Goal: Transaction & Acquisition: Purchase product/service

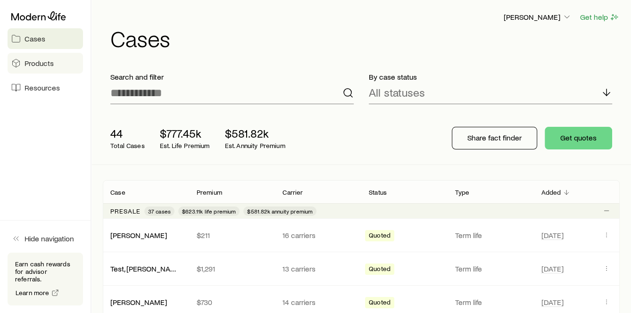
click at [46, 67] on span "Products" at bounding box center [39, 62] width 29 height 9
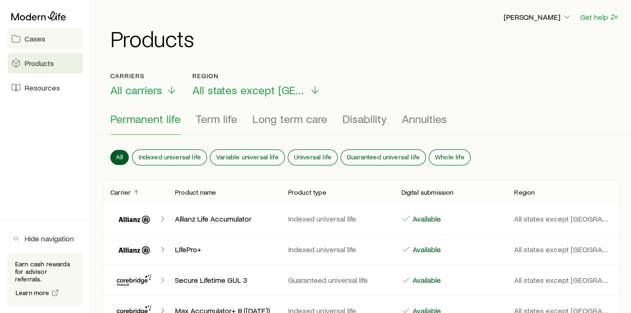
click at [45, 40] on link "Cases" at bounding box center [45, 38] width 75 height 21
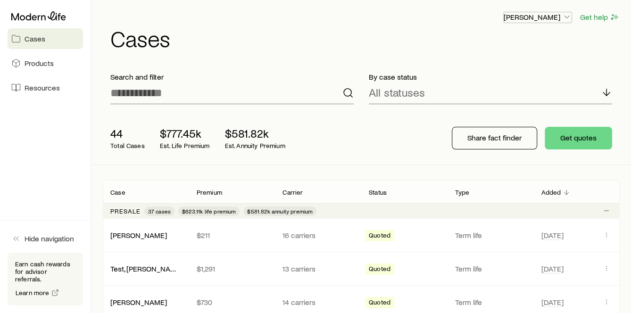
click at [565, 16] on icon "button" at bounding box center [566, 16] width 9 height 9
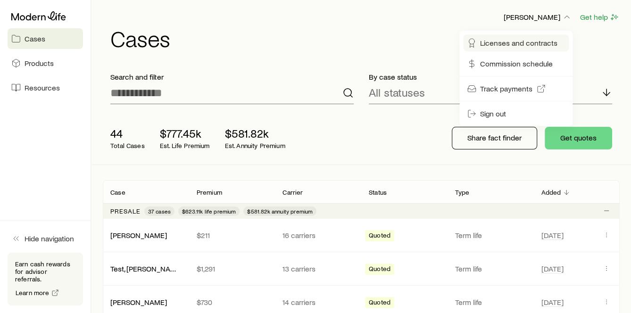
click at [532, 43] on span "Licenses and contracts" at bounding box center [518, 42] width 77 height 9
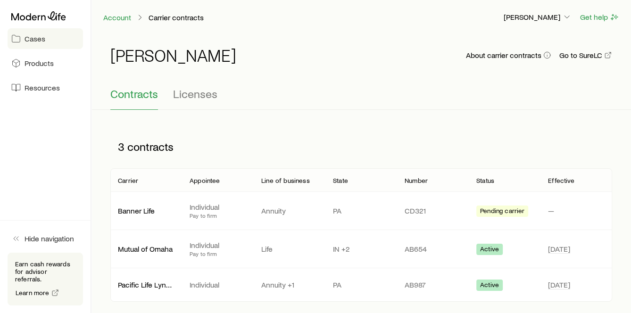
click at [31, 35] on span "Cases" at bounding box center [35, 38] width 21 height 9
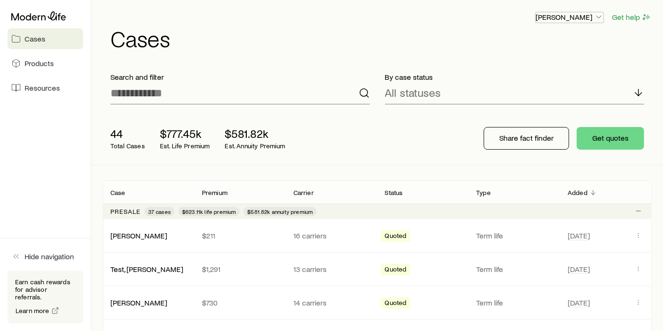
click at [600, 18] on icon "button" at bounding box center [598, 16] width 9 height 9
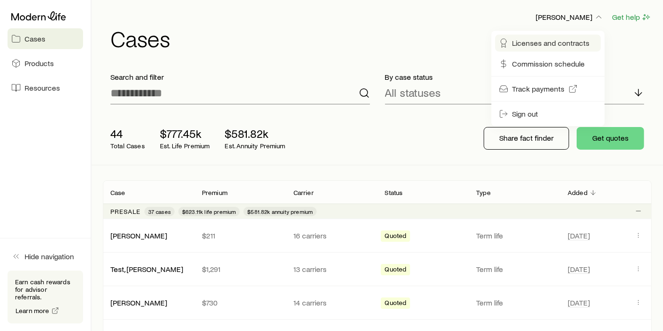
click at [557, 45] on span "Licenses and contracts" at bounding box center [550, 42] width 77 height 9
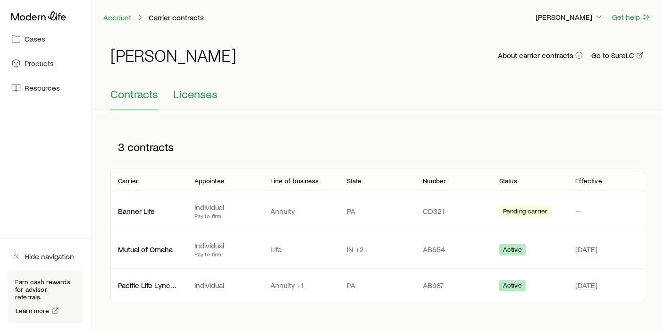
click at [212, 98] on span "Licenses" at bounding box center [195, 93] width 44 height 13
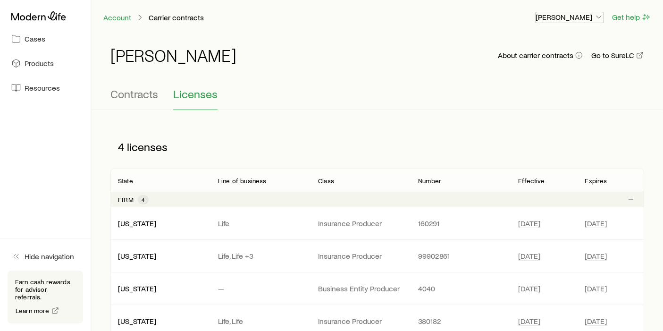
click at [598, 14] on icon "button" at bounding box center [598, 16] width 9 height 9
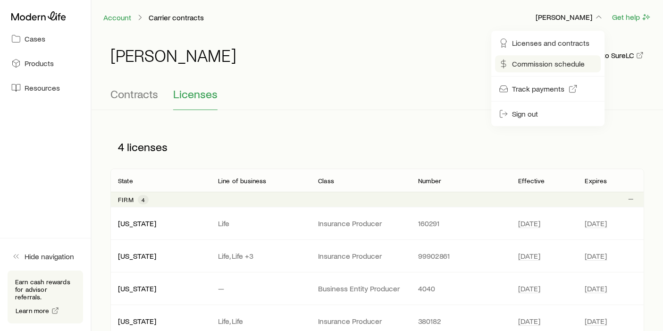
click at [544, 66] on span "Commission schedule" at bounding box center [548, 63] width 73 height 9
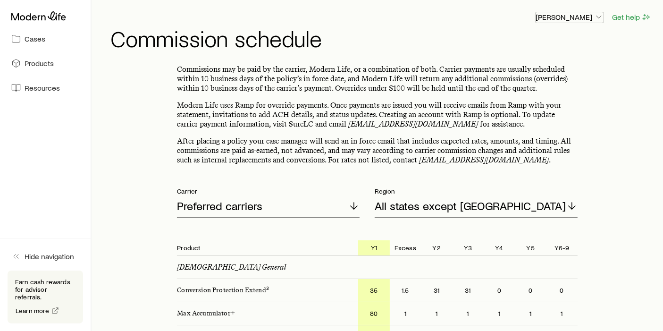
click at [596, 17] on icon "button" at bounding box center [598, 16] width 9 height 9
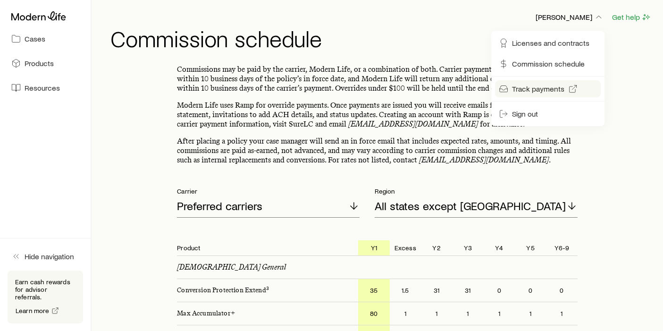
click at [537, 87] on span "Track payments" at bounding box center [538, 88] width 52 height 9
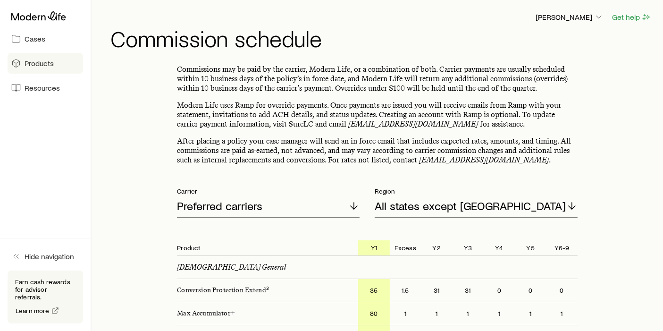
click at [43, 66] on span "Products" at bounding box center [39, 62] width 29 height 9
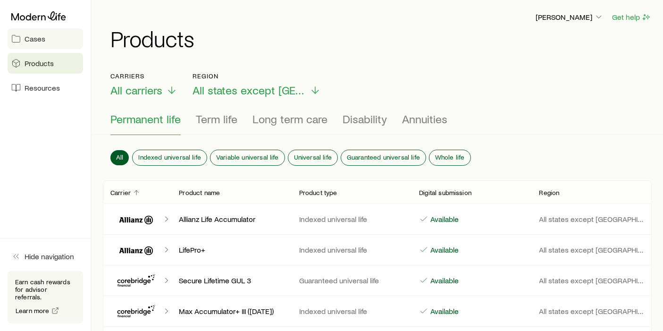
click at [27, 37] on span "Cases" at bounding box center [35, 38] width 21 height 9
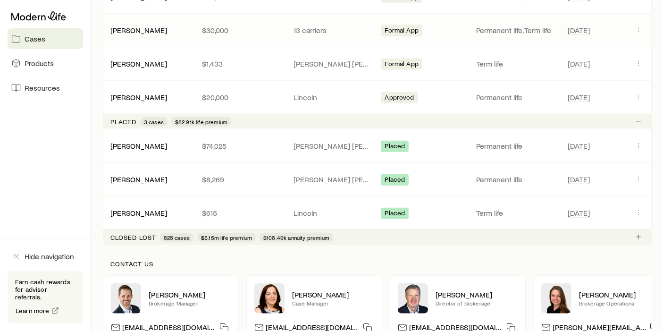
scroll to position [996, 0]
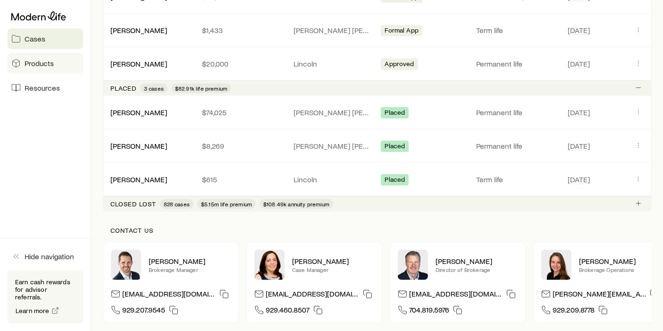
click at [44, 68] on link "Products" at bounding box center [45, 63] width 75 height 21
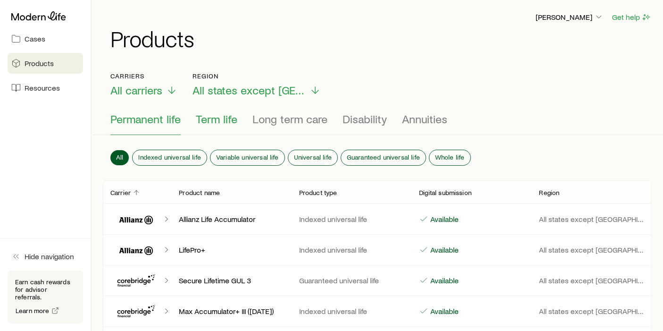
click at [217, 121] on span "Term life" at bounding box center [217, 118] width 42 height 13
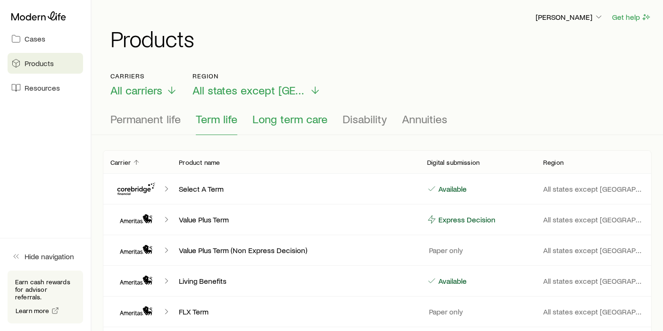
click at [271, 123] on span "Long term care" at bounding box center [289, 118] width 75 height 13
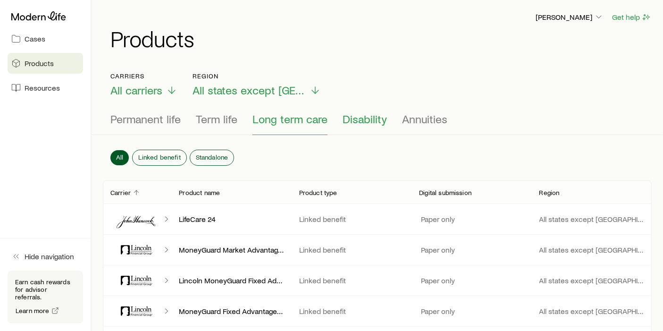
click at [353, 122] on span "Disability" at bounding box center [364, 118] width 44 height 13
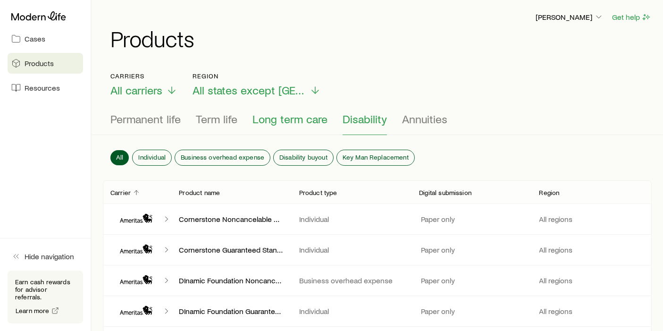
click at [283, 123] on span "Long term care" at bounding box center [289, 118] width 75 height 13
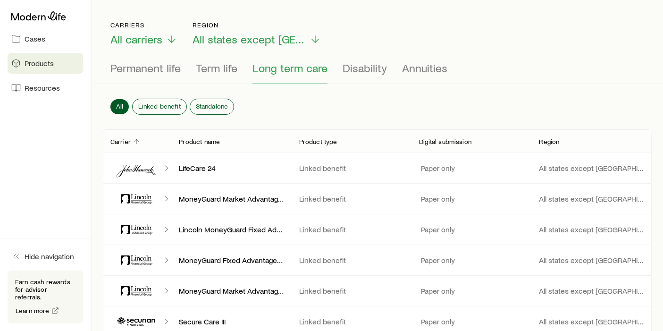
scroll to position [52, 0]
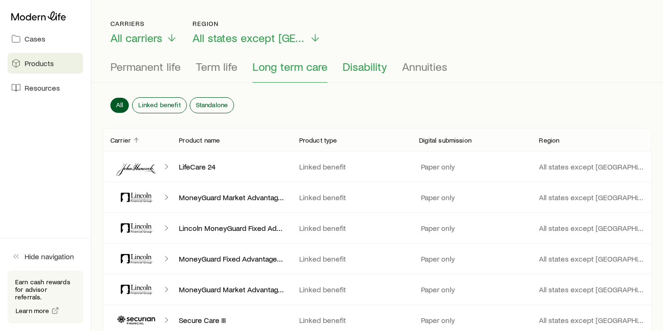
click at [363, 66] on span "Disability" at bounding box center [364, 66] width 44 height 13
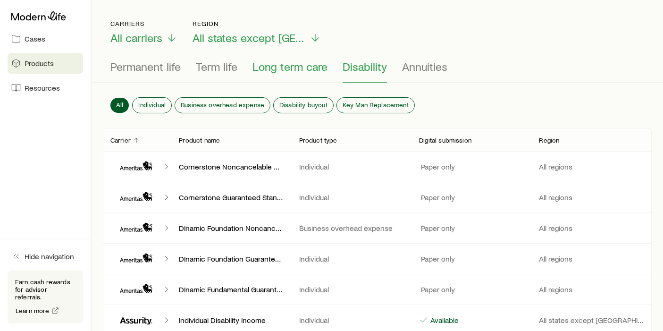
click at [279, 66] on span "Long term care" at bounding box center [289, 66] width 75 height 13
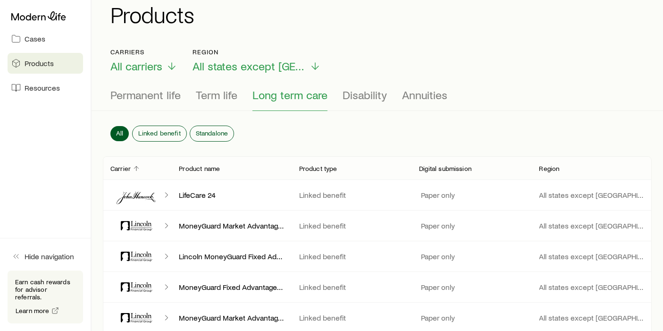
scroll to position [0, 0]
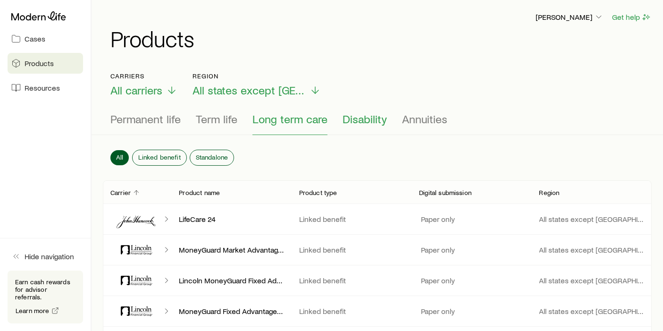
click at [354, 123] on span "Disability" at bounding box center [364, 118] width 44 height 13
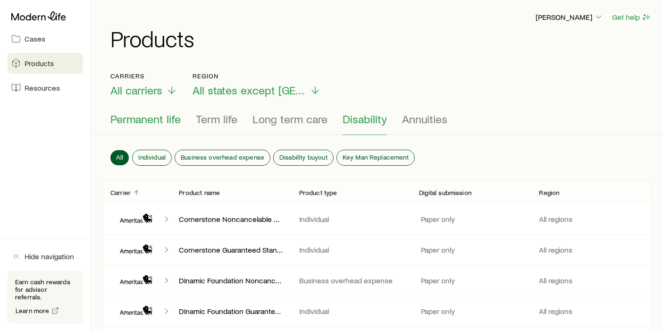
click at [160, 118] on span "Permanent life" at bounding box center [145, 118] width 70 height 13
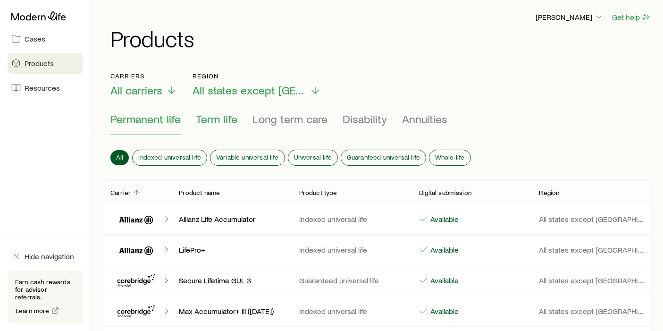
click at [218, 120] on span "Term life" at bounding box center [217, 118] width 42 height 13
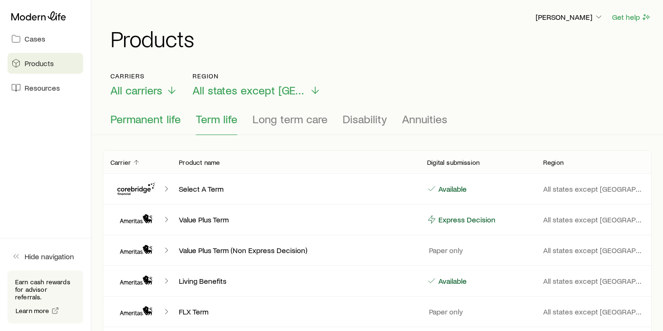
click at [150, 121] on span "Permanent life" at bounding box center [145, 118] width 70 height 13
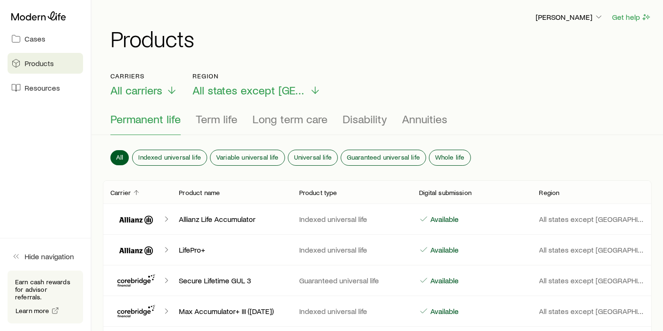
click at [28, 66] on span "Products" at bounding box center [39, 62] width 29 height 9
click at [32, 42] on span "Cases" at bounding box center [35, 38] width 21 height 9
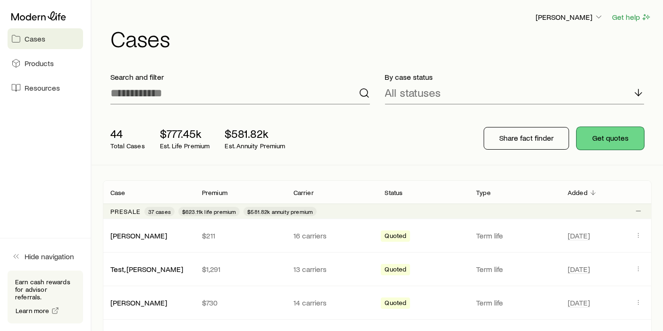
click at [616, 141] on button "Get quotes" at bounding box center [609, 138] width 67 height 23
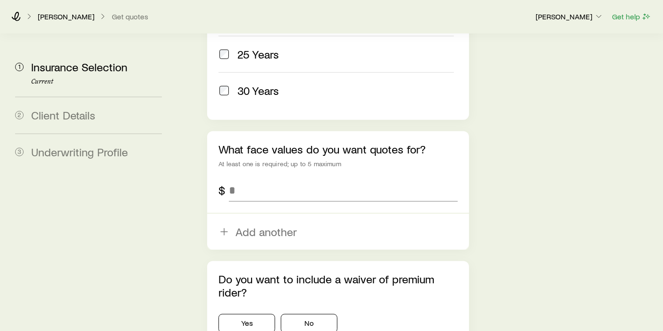
scroll to position [629, 0]
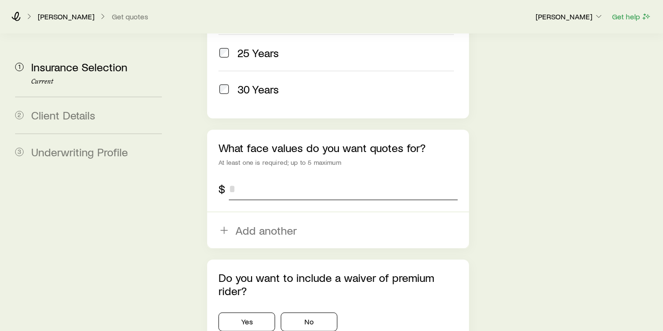
click at [280, 177] on input "tel" at bounding box center [343, 188] width 229 height 23
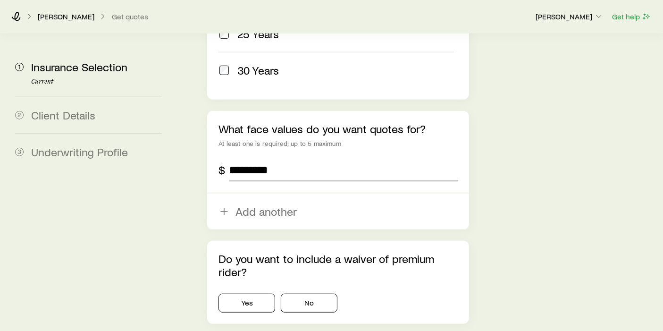
scroll to position [684, 0]
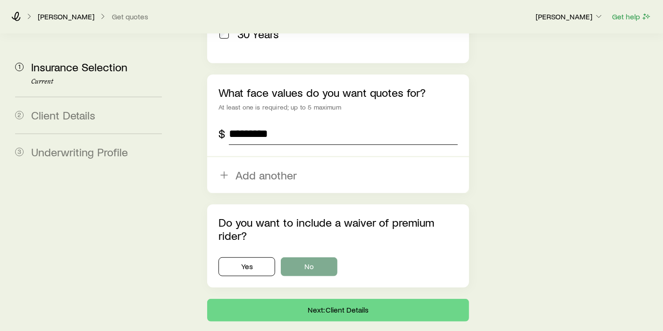
type input "*********"
click at [323, 257] on button "No" at bounding box center [309, 266] width 57 height 19
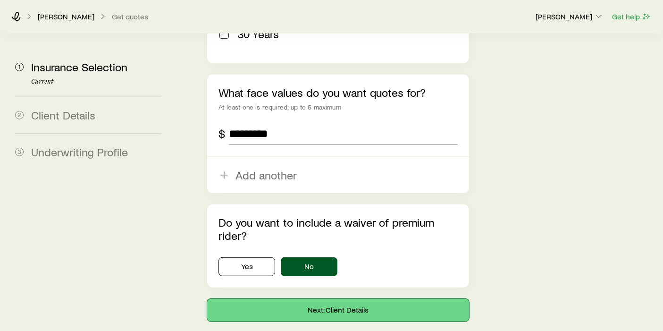
click at [369, 299] on button "Next: Client Details" at bounding box center [338, 310] width 262 height 23
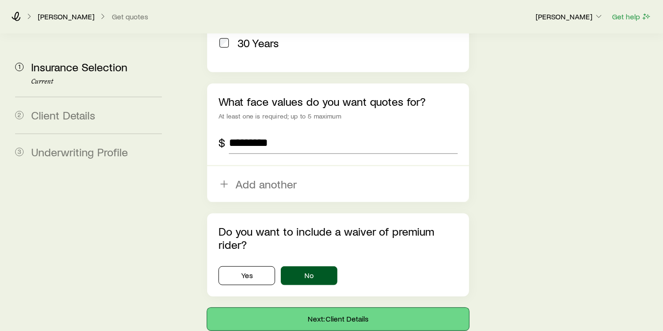
scroll to position [722, 0]
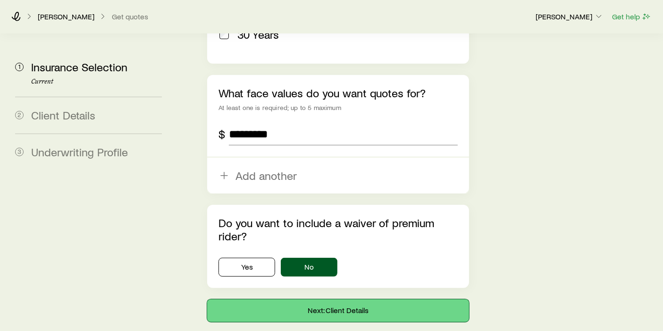
click at [340, 299] on button "Next: Client Details" at bounding box center [338, 310] width 262 height 23
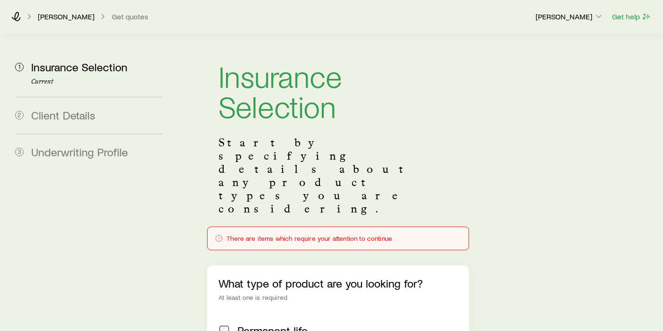
scroll to position [0, 0]
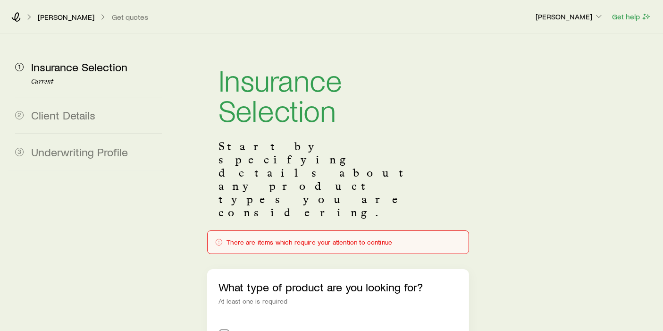
click at [316, 238] on div "There are items which require your attention to continue" at bounding box center [338, 242] width 246 height 8
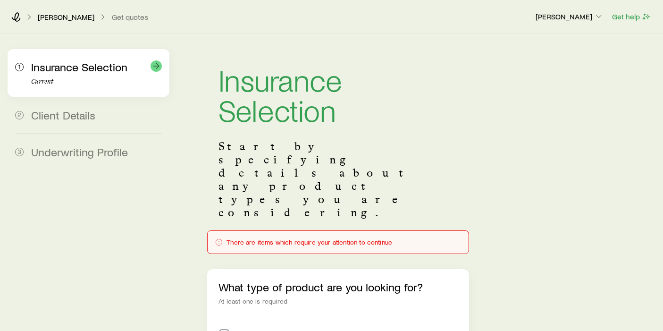
click at [97, 70] on span "Insurance Selection" at bounding box center [79, 67] width 96 height 14
click at [155, 67] on icon at bounding box center [155, 65] width 9 height 9
click at [108, 71] on span "Insurance Selection" at bounding box center [79, 67] width 96 height 14
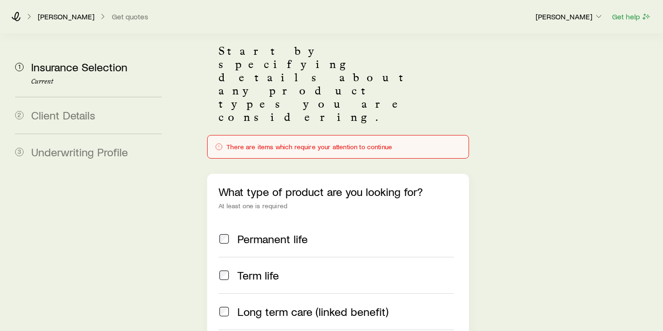
scroll to position [105, 0]
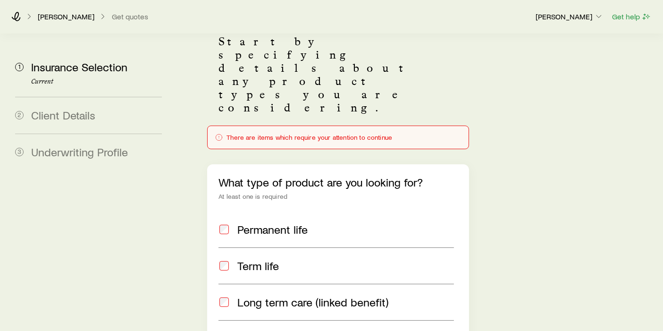
click at [229, 223] on span at bounding box center [223, 229] width 11 height 13
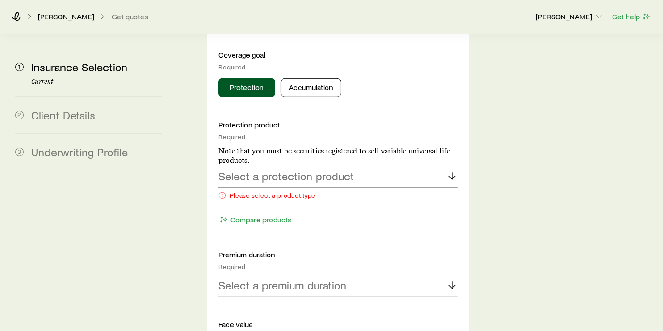
scroll to position [576, 0]
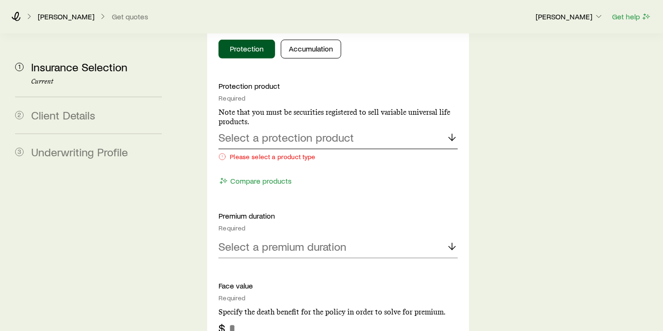
click at [455, 132] on icon at bounding box center [451, 137] width 11 height 11
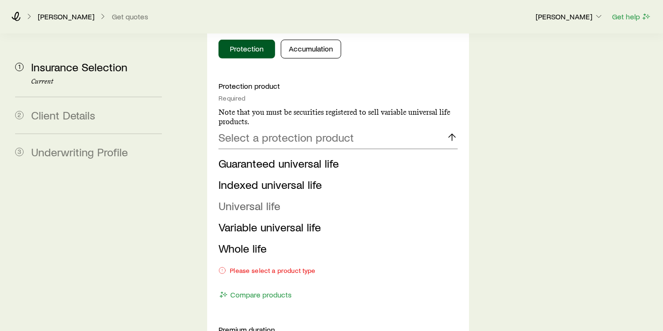
click at [260, 199] on span "Universal life" at bounding box center [249, 206] width 62 height 14
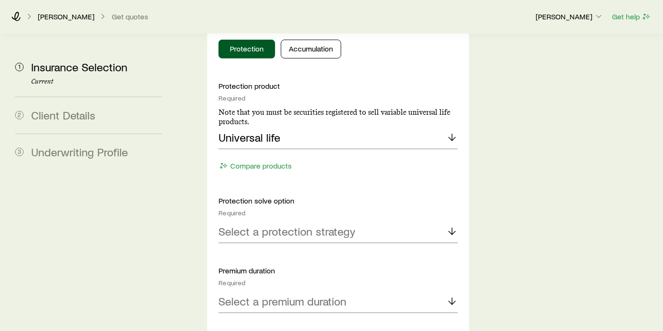
scroll to position [629, 0]
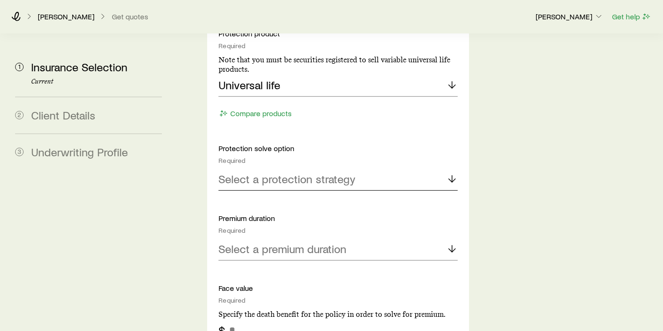
click at [451, 173] on icon at bounding box center [451, 178] width 11 height 11
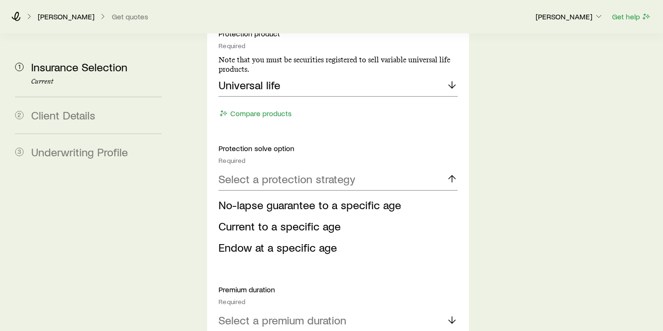
drag, startPoint x: 335, startPoint y: 151, endPoint x: 398, endPoint y: 149, distance: 62.3
click at [336, 198] on span "No-lapse guarantee to a specific age" at bounding box center [309, 205] width 183 height 14
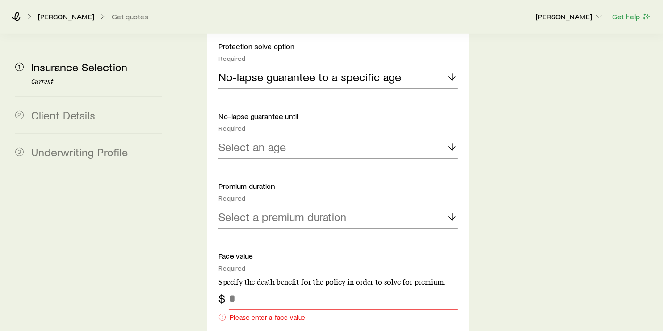
scroll to position [733, 0]
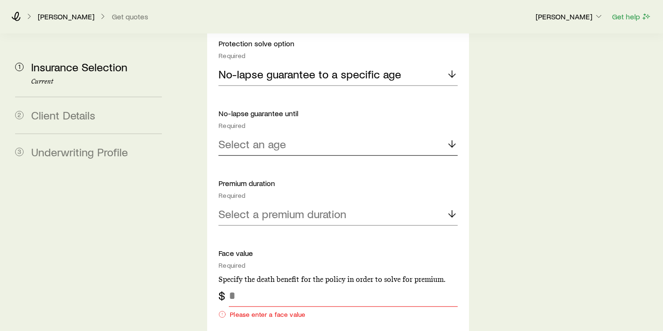
click at [453, 138] on icon at bounding box center [451, 143] width 11 height 11
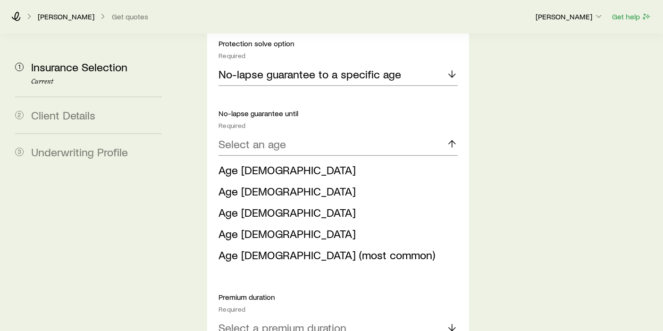
click at [288, 181] on li "Age 90" at bounding box center [334, 191] width 233 height 21
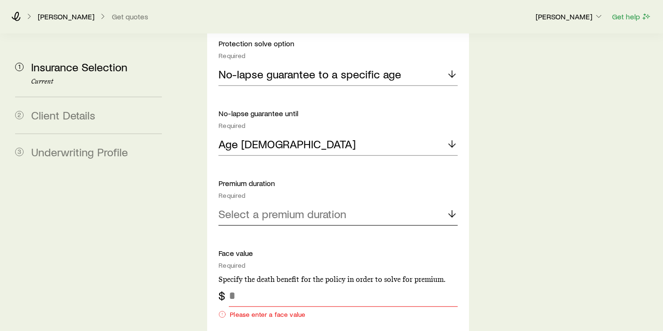
click at [450, 208] on icon at bounding box center [451, 213] width 11 height 11
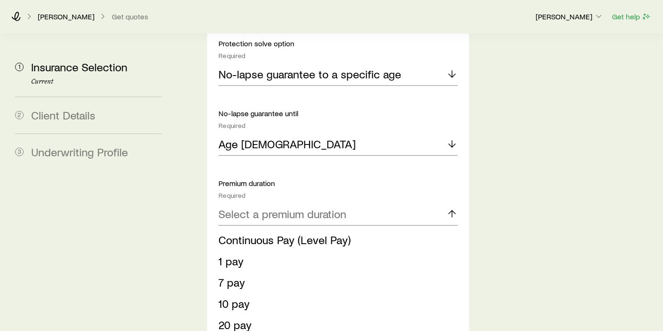
click at [290, 233] on span "Continuous Pay (Level Pay)" at bounding box center [284, 240] width 132 height 14
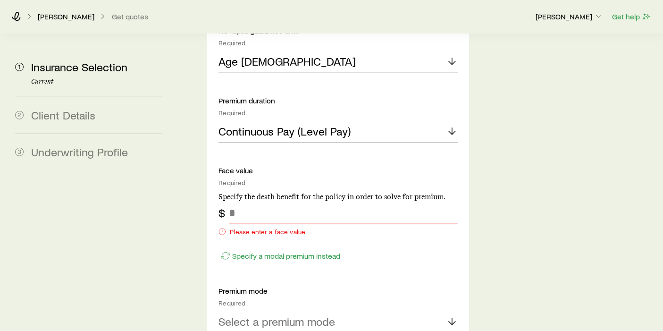
scroll to position [838, 0]
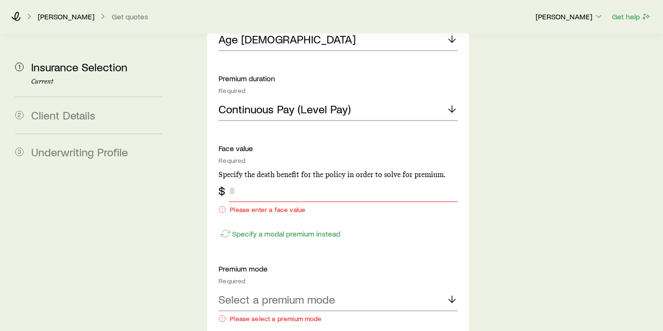
click at [262, 179] on input "tel" at bounding box center [343, 190] width 229 height 23
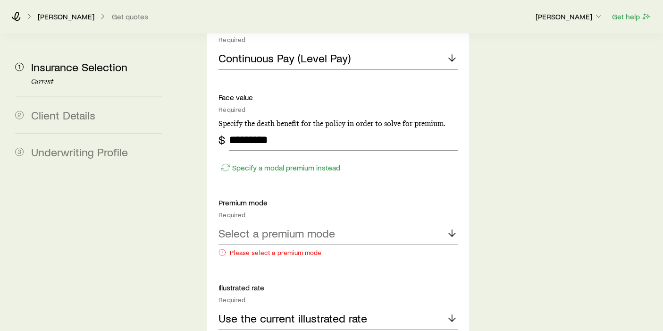
scroll to position [890, 0]
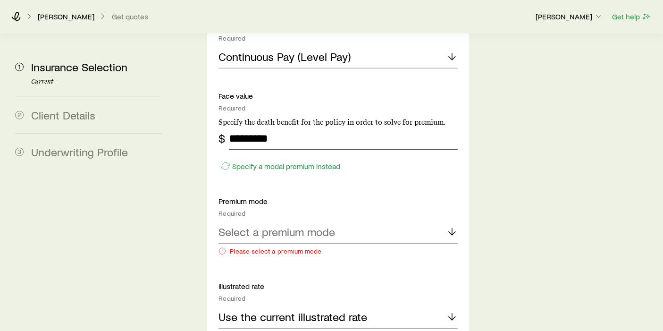
type input "*********"
click at [452, 226] on icon at bounding box center [451, 231] width 11 height 11
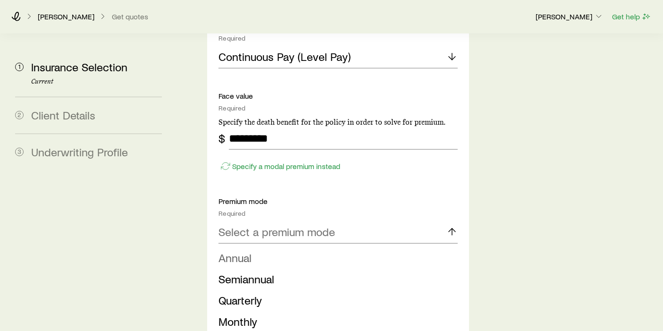
click at [244, 250] on span "Annual" at bounding box center [234, 257] width 33 height 14
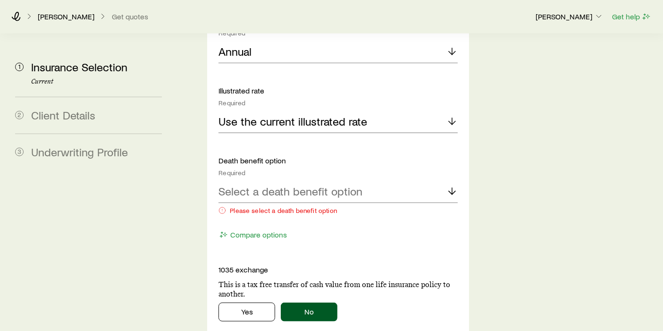
scroll to position [1100, 0]
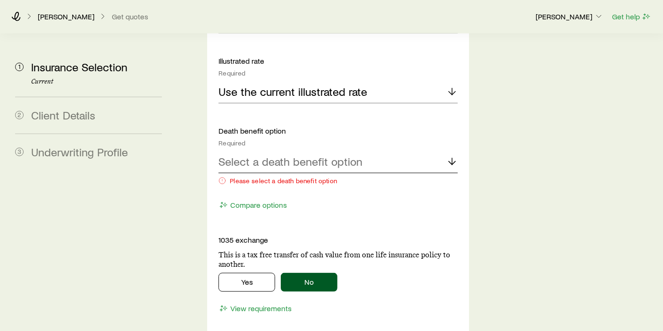
click at [450, 156] on icon at bounding box center [451, 161] width 11 height 11
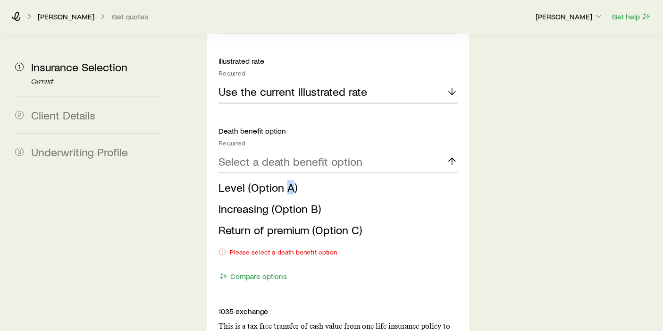
click at [289, 180] on span "Level (Option A)" at bounding box center [257, 187] width 79 height 14
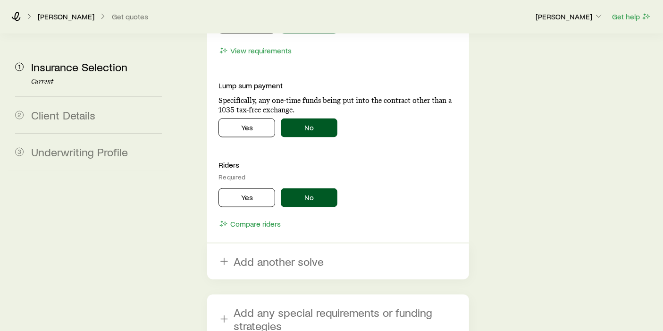
scroll to position [1362, 0]
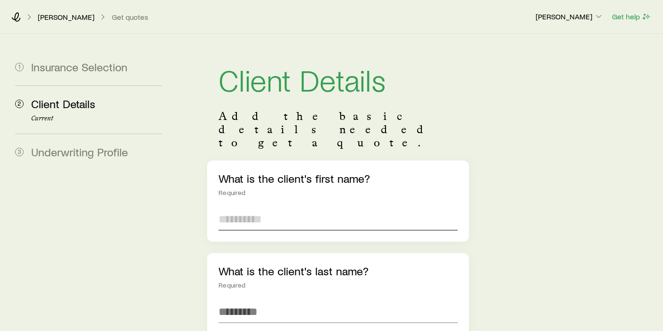
click at [287, 208] on input "text" at bounding box center [337, 219] width 239 height 23
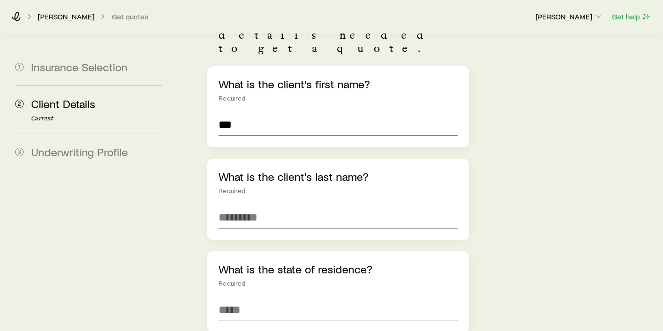
scroll to position [105, 0]
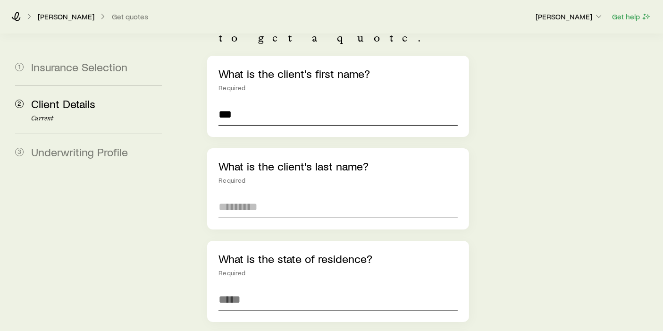
type input "***"
click at [275, 195] on input "text" at bounding box center [337, 206] width 239 height 23
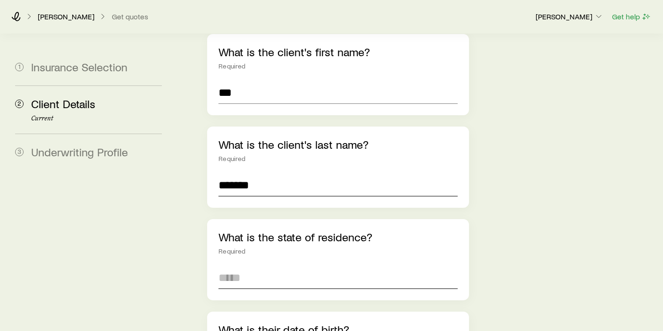
scroll to position [209, 0]
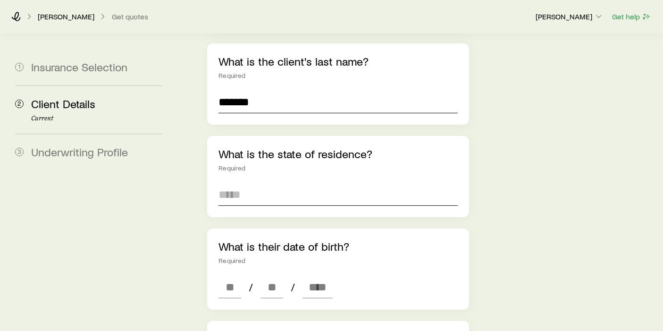
type input "*******"
click at [276, 183] on input at bounding box center [337, 194] width 239 height 23
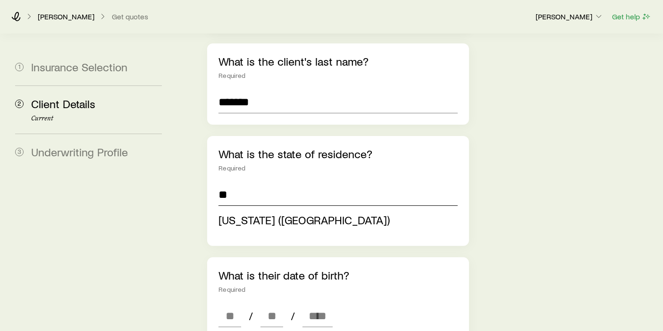
type input "**********"
click at [216, 190] on div "**********" at bounding box center [338, 191] width 262 height 110
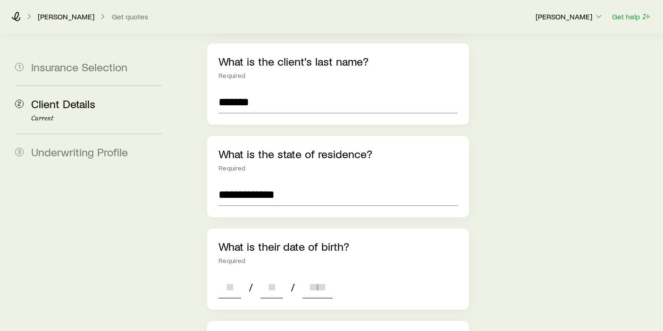
click at [226, 275] on input at bounding box center [229, 286] width 23 height 23
type input "**"
type input "****"
type input "*"
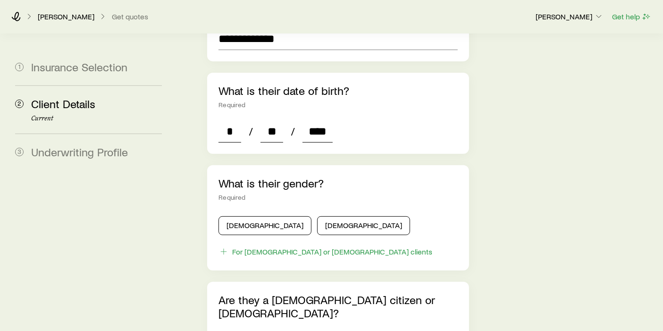
scroll to position [366, 0]
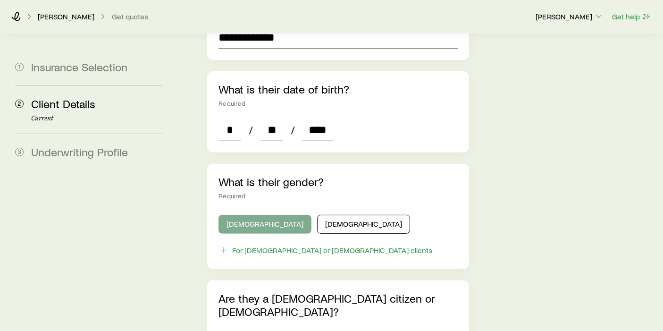
type input "****"
drag, startPoint x: 265, startPoint y: 193, endPoint x: 279, endPoint y: 183, distance: 17.4
click at [265, 215] on button "Male" at bounding box center [264, 224] width 93 height 19
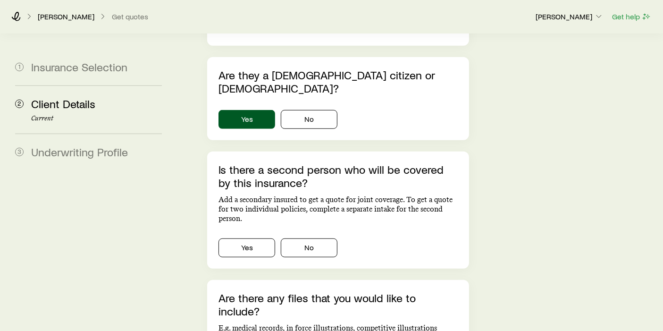
scroll to position [629, 0]
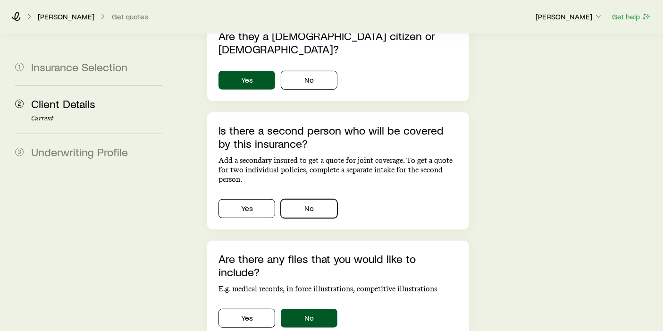
drag, startPoint x: 327, startPoint y: 165, endPoint x: 361, endPoint y: 162, distance: 34.1
click at [327, 199] on button "No" at bounding box center [309, 208] width 57 height 19
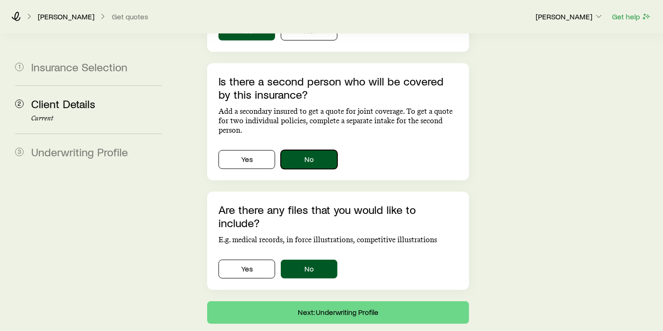
scroll to position [681, 0]
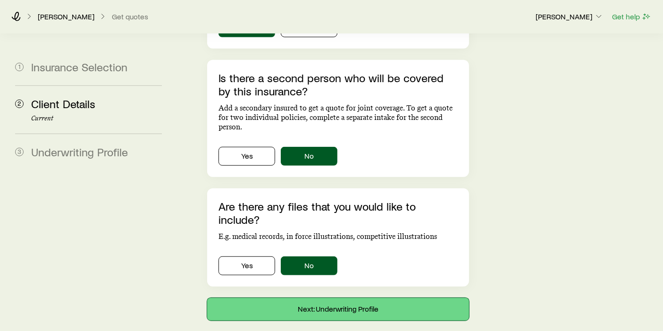
click at [360, 298] on button "Next: Underwriting Profile" at bounding box center [338, 309] width 262 height 23
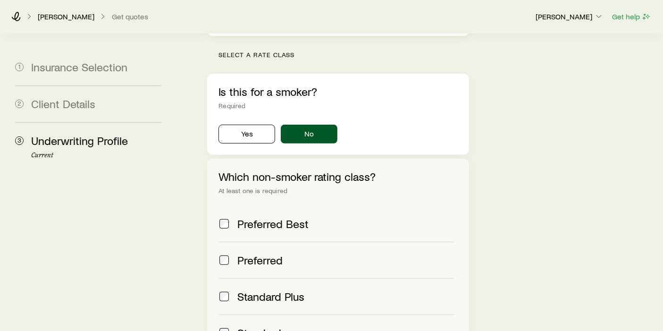
scroll to position [419, 0]
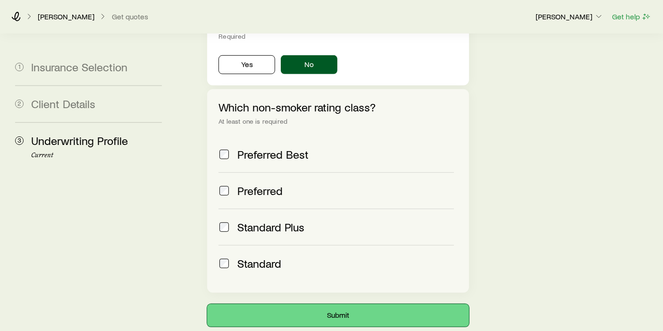
click at [350, 304] on button "Submit" at bounding box center [338, 315] width 262 height 23
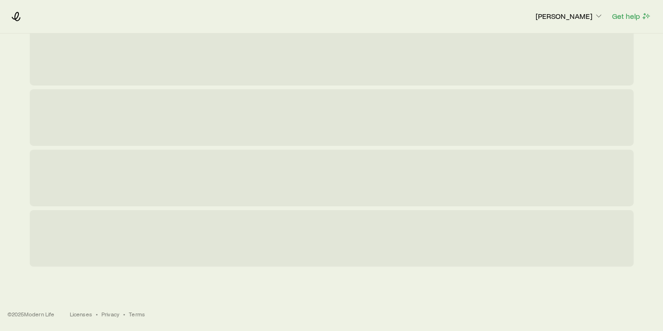
scroll to position [0, 0]
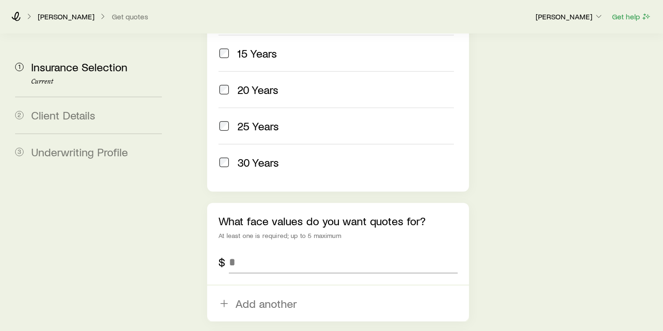
scroll to position [576, 0]
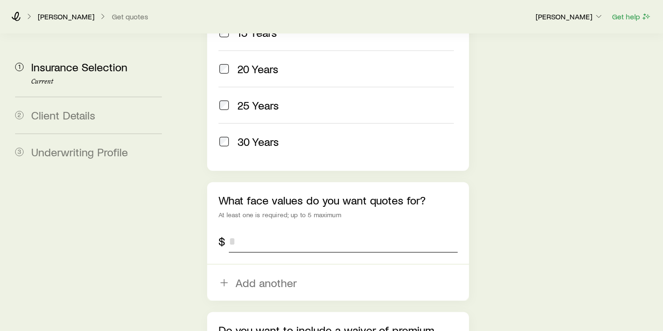
click at [299, 230] on input "tel" at bounding box center [343, 241] width 229 height 23
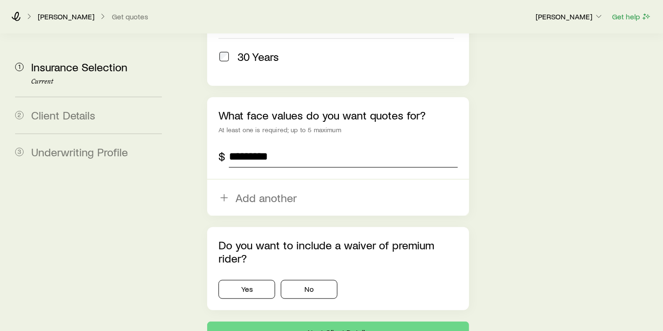
scroll to position [684, 0]
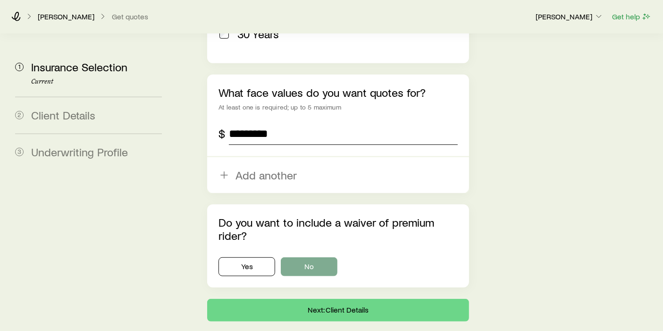
type input "*********"
click at [315, 257] on button "No" at bounding box center [309, 266] width 57 height 19
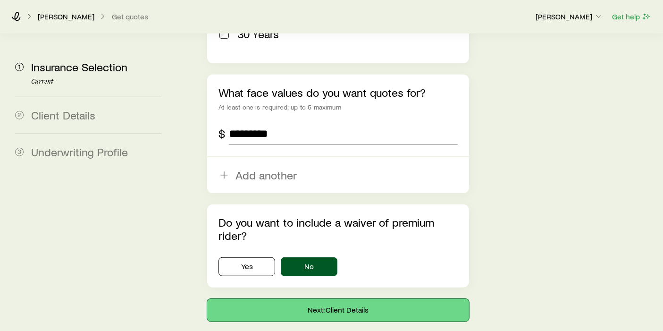
click at [383, 299] on button "Next: Client Details" at bounding box center [338, 310] width 262 height 23
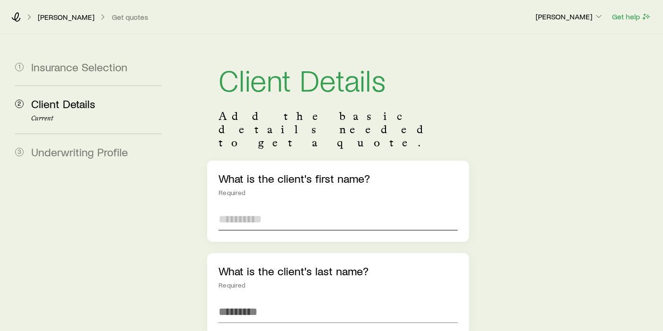
click at [250, 208] on input "text" at bounding box center [337, 219] width 239 height 23
type input "***"
click at [268, 300] on input "text" at bounding box center [337, 311] width 239 height 23
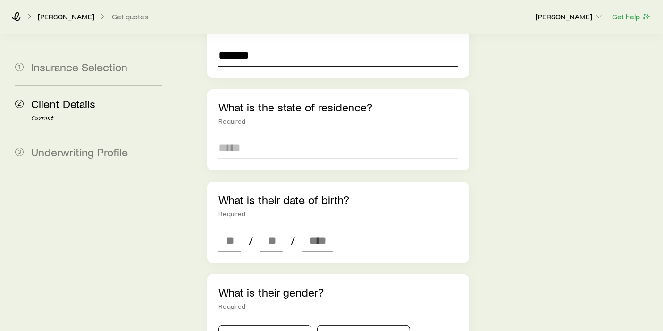
scroll to position [262, 0]
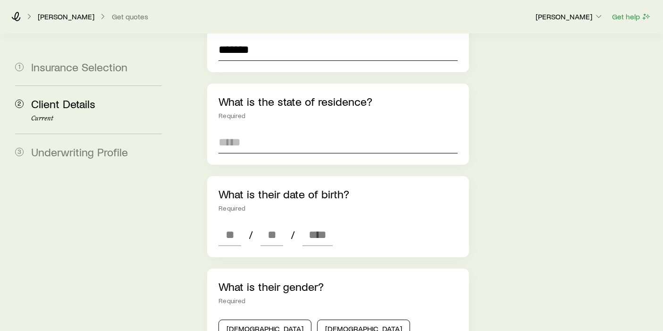
type input "*******"
drag, startPoint x: 258, startPoint y: 116, endPoint x: 250, endPoint y: 114, distance: 8.4
click at [258, 131] on input at bounding box center [337, 142] width 239 height 23
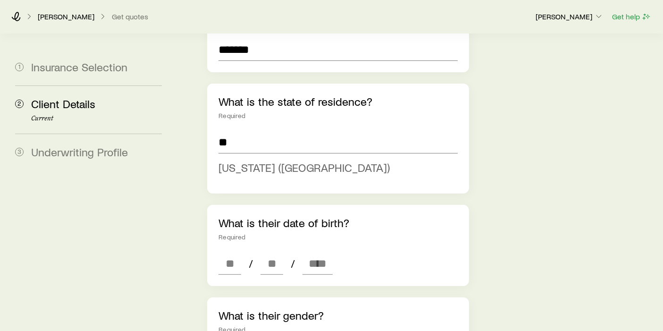
click at [225, 160] on span "Illinois (IL)" at bounding box center [303, 167] width 171 height 14
type input "**********"
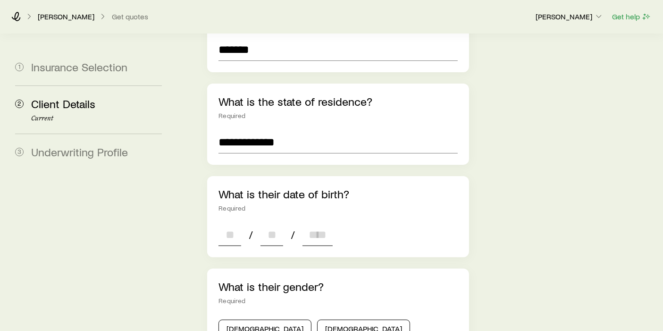
click at [241, 223] on input at bounding box center [229, 234] width 23 height 23
type input "**"
type input "****"
type input "*"
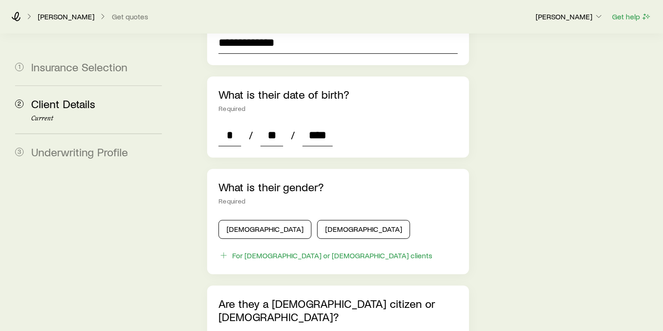
scroll to position [366, 0]
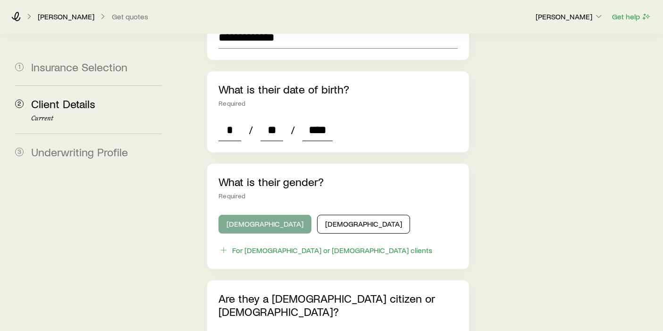
type input "****"
drag, startPoint x: 256, startPoint y: 193, endPoint x: 273, endPoint y: 189, distance: 18.1
click at [257, 215] on button "Male" at bounding box center [264, 224] width 93 height 19
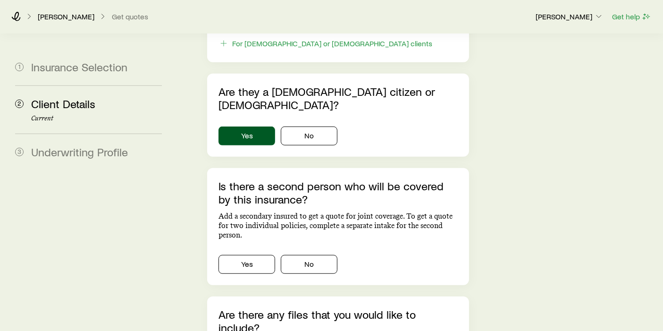
scroll to position [629, 0]
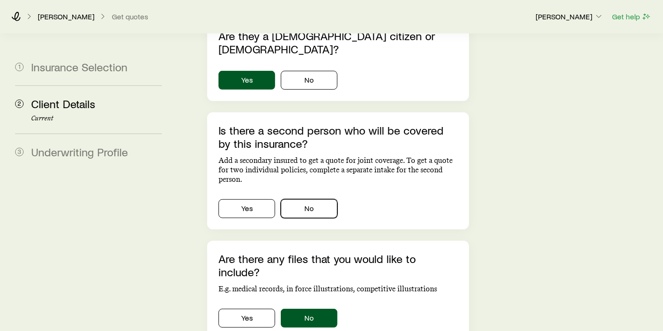
drag, startPoint x: 311, startPoint y: 167, endPoint x: 357, endPoint y: 160, distance: 46.4
click at [312, 199] on button "No" at bounding box center [309, 208] width 57 height 19
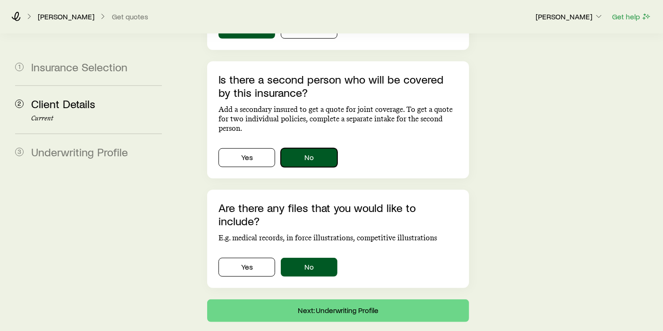
scroll to position [681, 0]
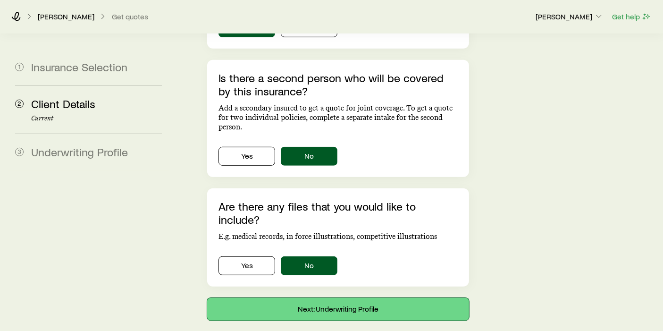
click at [377, 298] on button "Next: Underwriting Profile" at bounding box center [338, 309] width 262 height 23
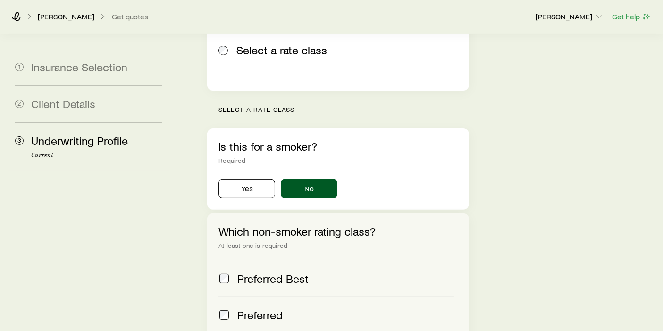
scroll to position [366, 0]
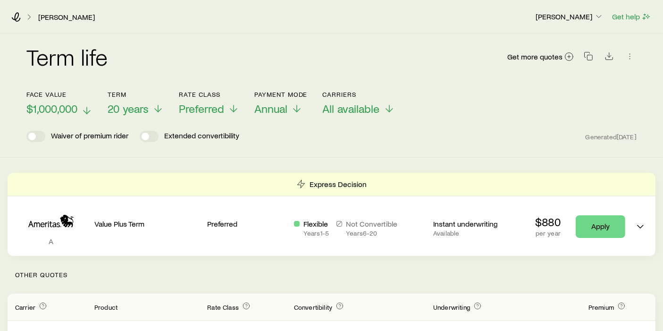
click at [86, 111] on icon at bounding box center [86, 110] width 11 height 11
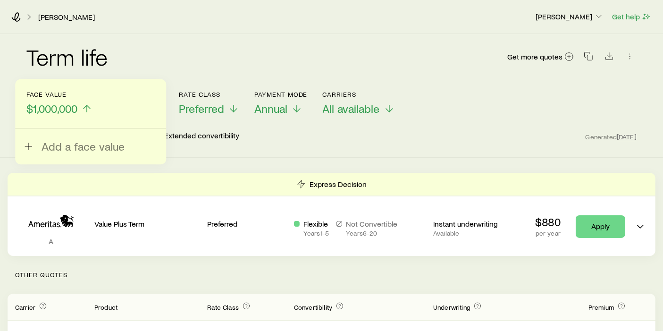
click at [87, 110] on line at bounding box center [87, 108] width 0 height 7
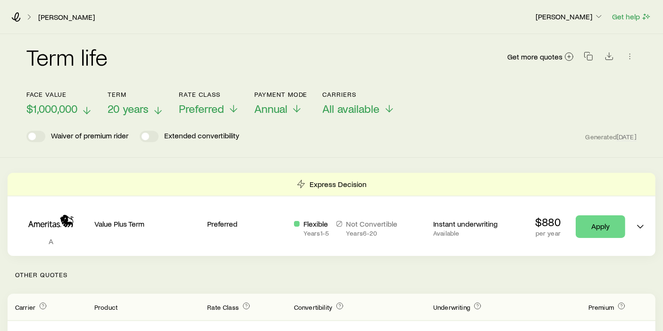
click at [156, 109] on icon at bounding box center [157, 110] width 11 height 11
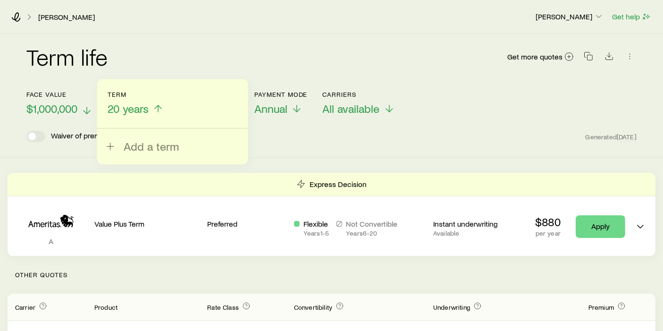
click at [156, 109] on icon at bounding box center [157, 108] width 11 height 11
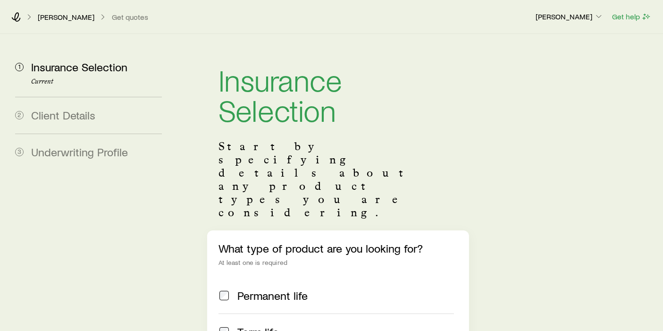
click at [91, 151] on span "Underwriting Profile" at bounding box center [79, 152] width 97 height 14
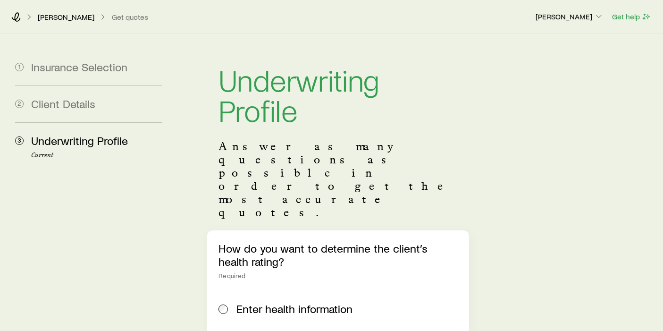
click at [84, 141] on span "Underwriting Profile" at bounding box center [79, 140] width 97 height 14
click at [76, 146] on span "Underwriting Profile" at bounding box center [79, 140] width 97 height 14
click at [116, 145] on span "Underwriting Profile" at bounding box center [79, 140] width 97 height 14
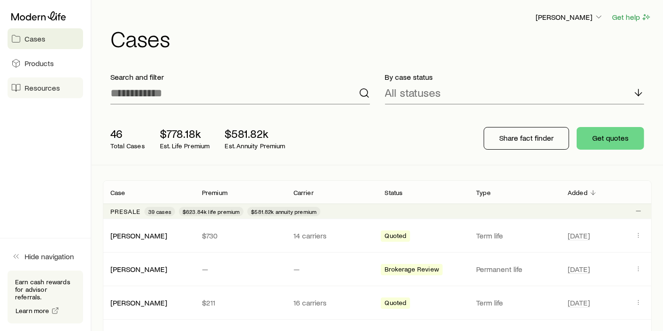
click at [38, 93] on link "Resources" at bounding box center [45, 87] width 75 height 21
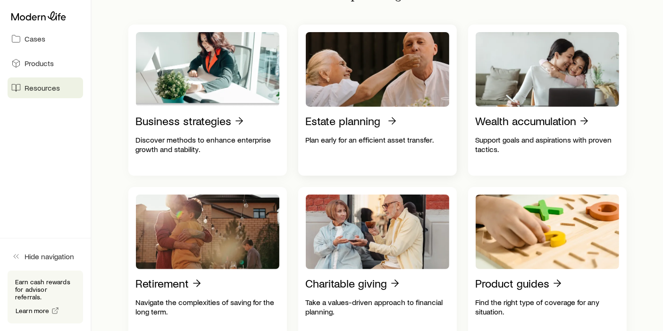
scroll to position [209, 0]
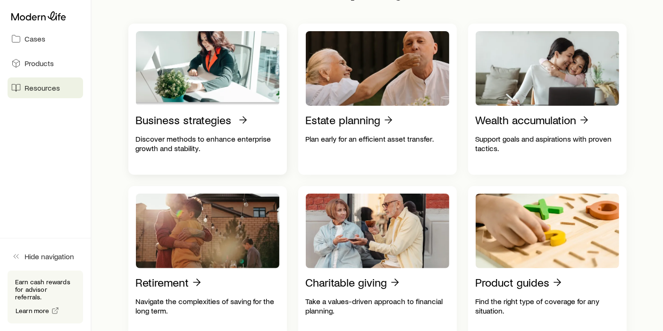
click at [197, 126] on p "Business strategies" at bounding box center [184, 119] width 96 height 13
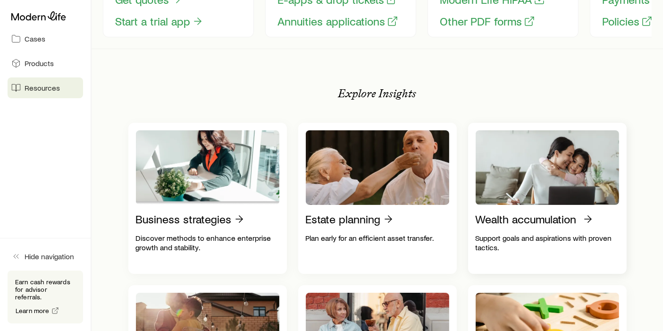
scroll to position [52, 0]
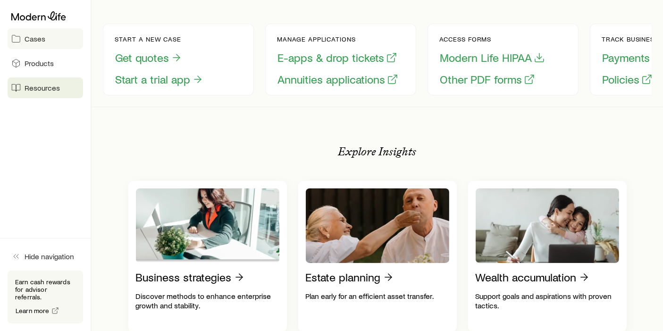
click at [43, 42] on span "Cases" at bounding box center [35, 38] width 21 height 9
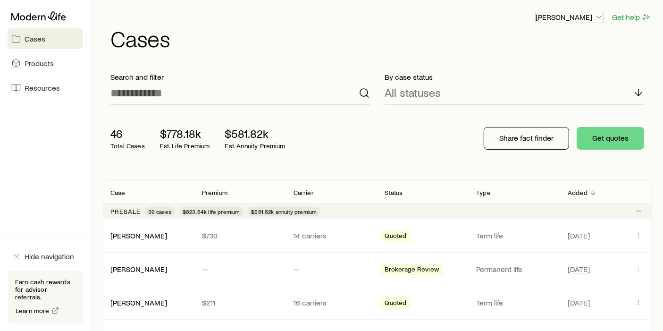
click at [594, 14] on icon "button" at bounding box center [598, 16] width 9 height 9
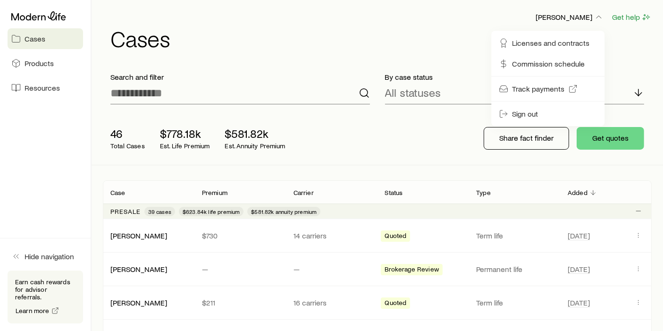
click at [447, 16] on div "Frank Peterson Get help" at bounding box center [380, 17] width 541 height 12
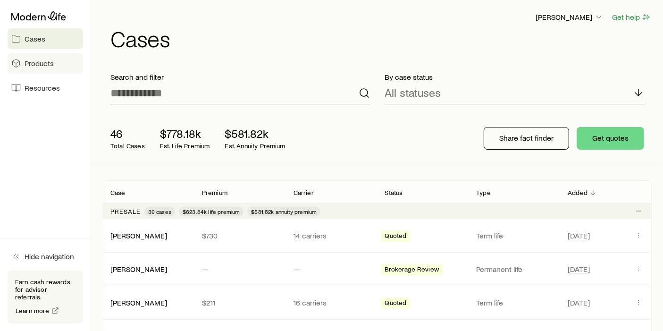
click at [48, 61] on span "Products" at bounding box center [39, 62] width 29 height 9
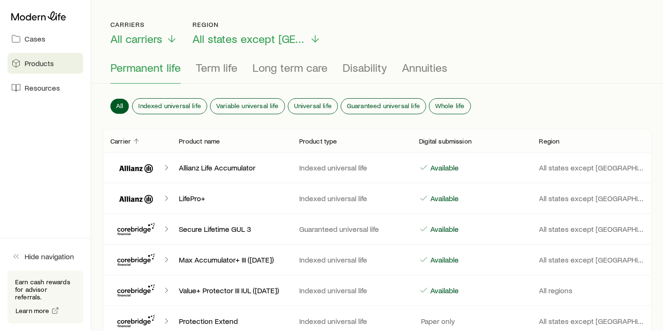
scroll to position [52, 0]
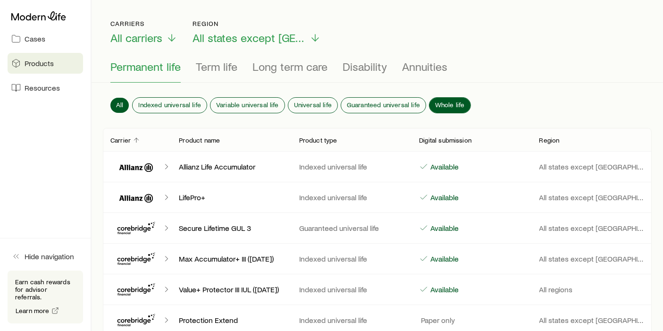
click at [441, 102] on span "Whole life" at bounding box center [450, 105] width 30 height 8
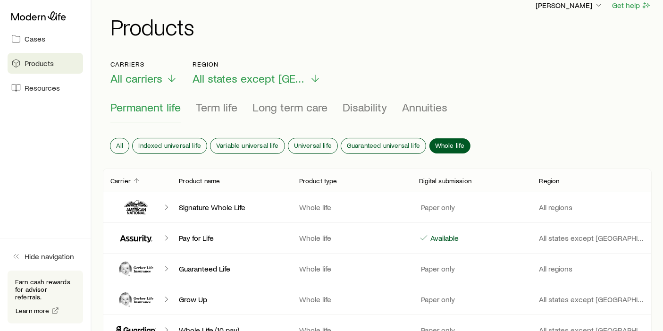
scroll to position [0, 0]
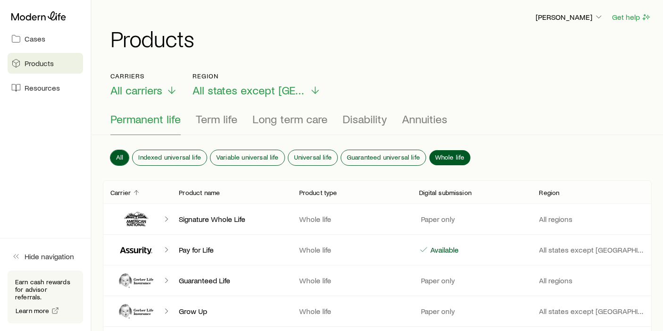
click at [118, 153] on span "All" at bounding box center [119, 157] width 7 height 8
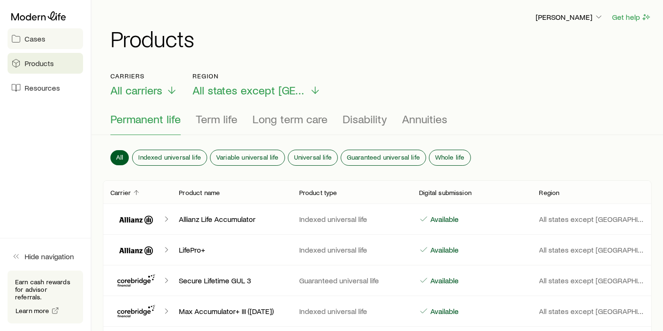
click at [37, 38] on span "Cases" at bounding box center [35, 38] width 21 height 9
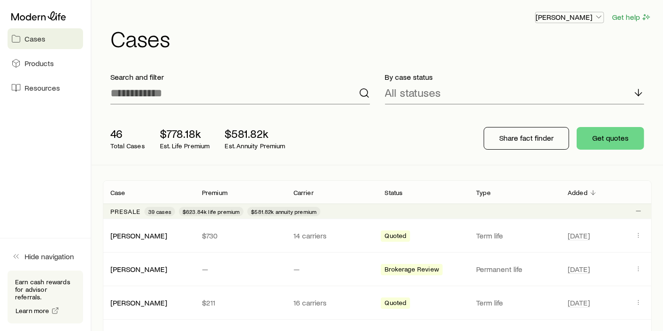
click at [598, 17] on icon "button" at bounding box center [598, 16] width 9 height 9
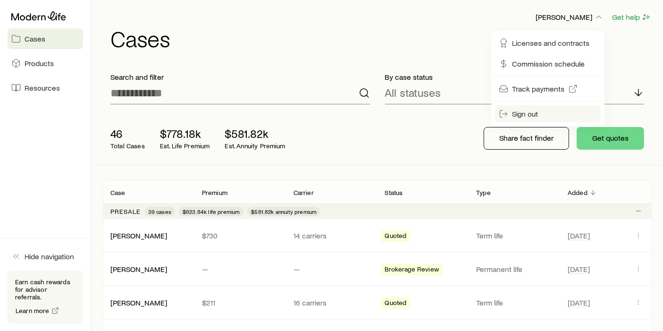
click at [519, 114] on span "Sign out" at bounding box center [525, 113] width 26 height 9
